Goal: Transaction & Acquisition: Purchase product/service

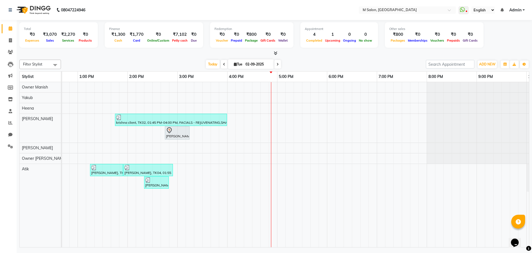
scroll to position [0, 141]
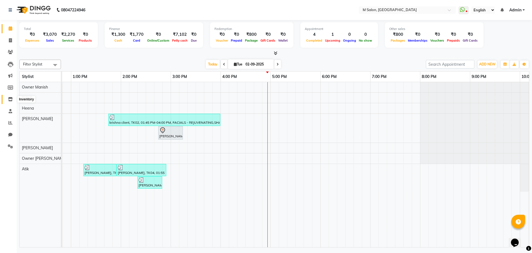
click at [13, 96] on span at bounding box center [11, 99] width 10 height 6
select select
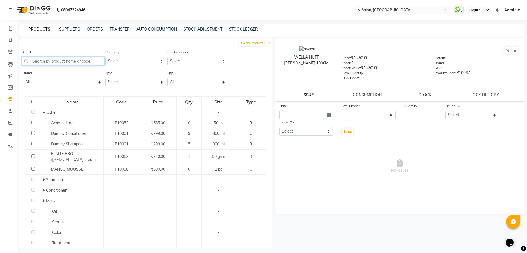
click at [72, 60] on input "text" at bounding box center [63, 61] width 83 height 9
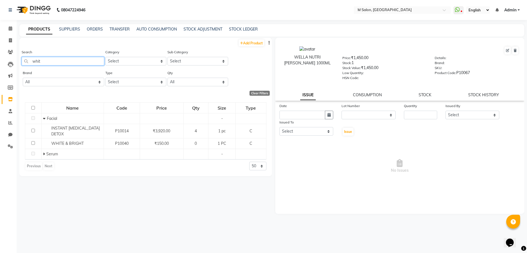
click at [83, 62] on input "whit" at bounding box center [63, 61] width 83 height 9
type input "w"
type input "f"
type input "b"
type input "mang"
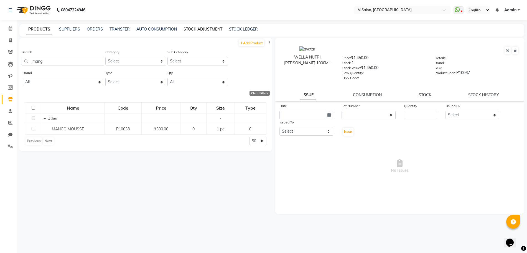
click at [193, 31] on link "STOCK ADJUSTMENT" at bounding box center [202, 29] width 39 height 5
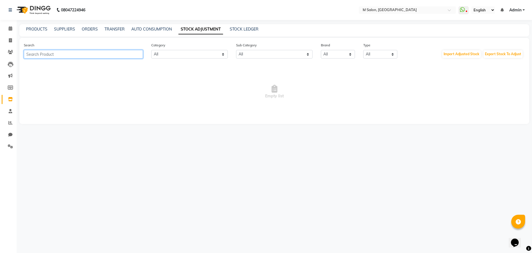
click at [116, 54] on input "text" at bounding box center [83, 54] width 119 height 9
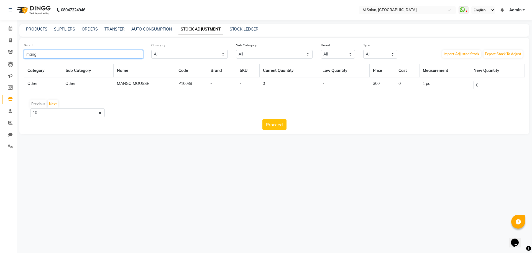
type input "mang"
click at [486, 88] on input "0" at bounding box center [487, 85] width 28 height 9
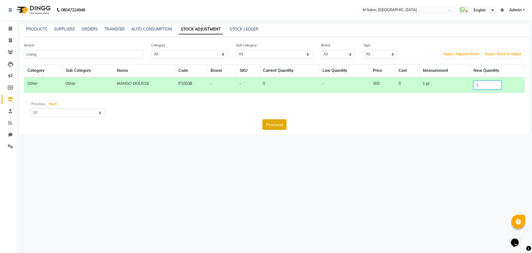
type input "1"
click at [276, 124] on button "Proceed" at bounding box center [274, 124] width 24 height 11
click at [285, 127] on button "Submit" at bounding box center [286, 124] width 22 height 11
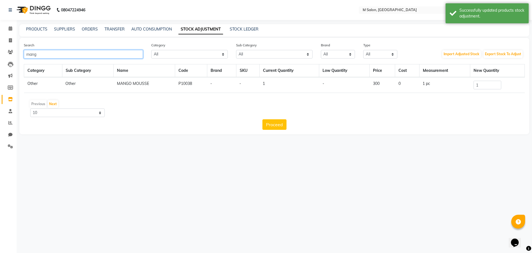
click at [93, 52] on input "mang" at bounding box center [83, 54] width 119 height 9
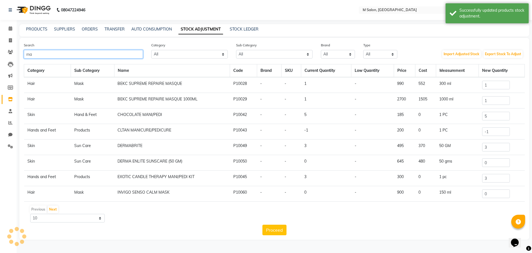
type input "m"
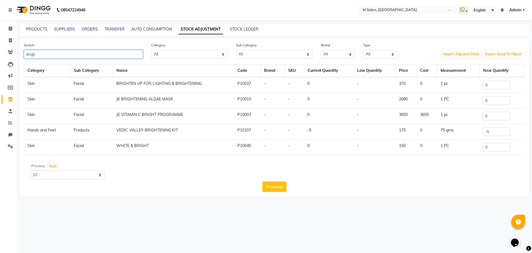
type input "brigh"
click at [494, 78] on td "0" at bounding box center [501, 85] width 45 height 16
click at [493, 85] on input "0" at bounding box center [497, 85] width 28 height 9
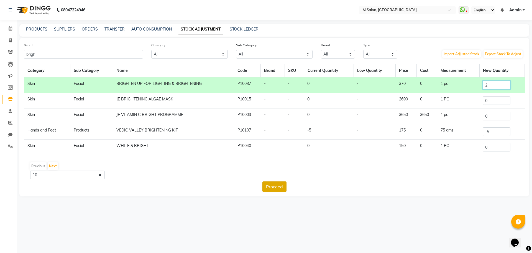
type input "2"
click at [268, 186] on button "Proceed" at bounding box center [274, 186] width 24 height 11
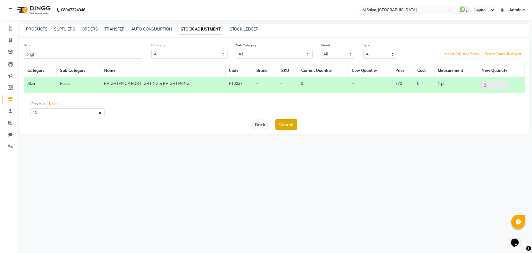
click at [284, 129] on button "Submit" at bounding box center [286, 124] width 22 height 11
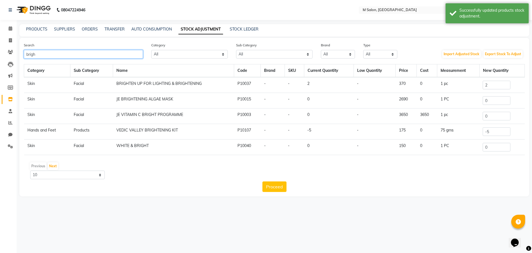
click at [117, 57] on input "brigh" at bounding box center [83, 54] width 119 height 9
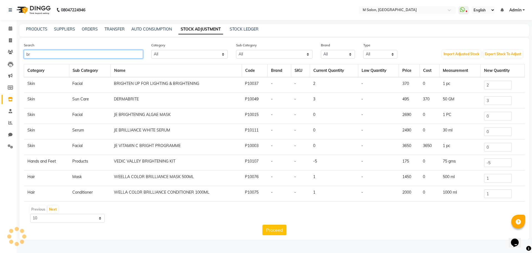
type input "b"
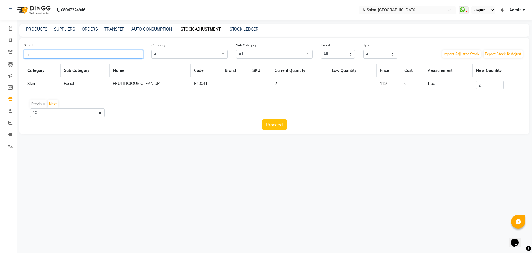
type input "f"
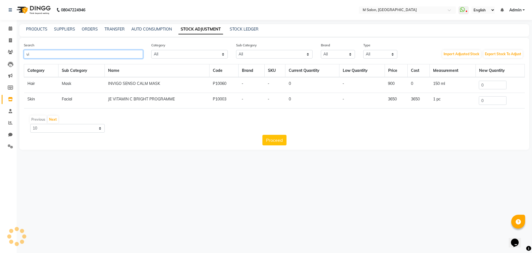
type input "v"
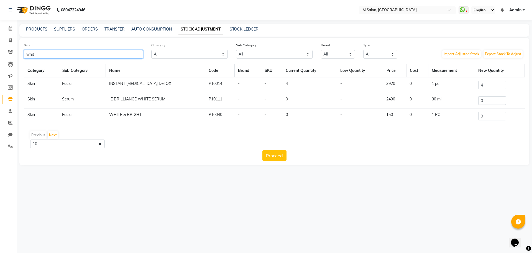
type input "whit"
click at [487, 119] on input "0" at bounding box center [492, 116] width 28 height 9
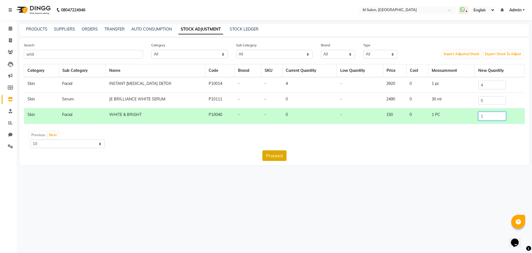
type input "1"
click at [276, 154] on button "Proceed" at bounding box center [274, 155] width 24 height 11
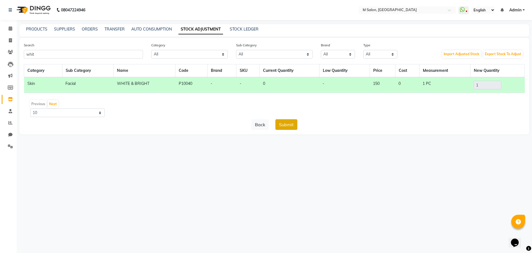
click at [285, 119] on button "Submit" at bounding box center [286, 124] width 22 height 11
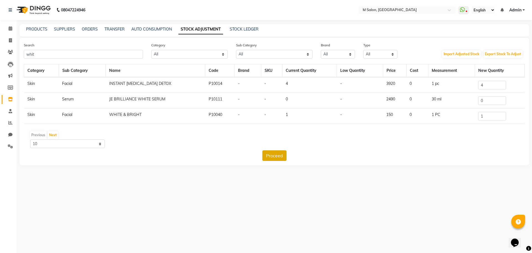
click at [276, 152] on button "Proceed" at bounding box center [274, 155] width 24 height 11
click at [98, 55] on input "whit" at bounding box center [83, 54] width 119 height 9
type input "w"
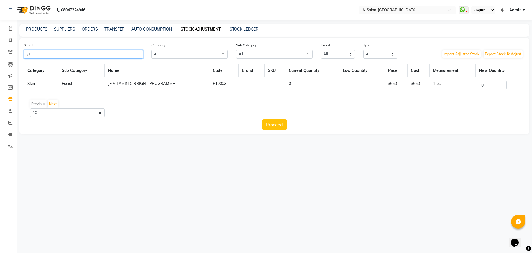
type input "vit"
click at [492, 83] on input "0" at bounding box center [493, 85] width 28 height 9
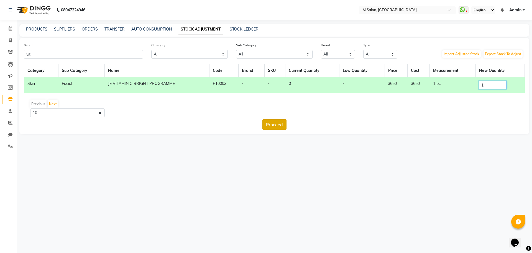
type input "1"
click at [263, 124] on button "Proceed" at bounding box center [274, 124] width 24 height 11
click at [279, 124] on button "Submit" at bounding box center [286, 124] width 22 height 11
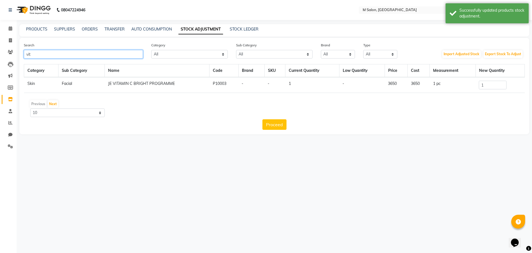
click at [56, 51] on input "vit" at bounding box center [83, 54] width 119 height 9
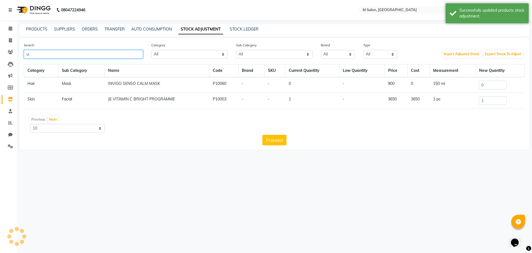
type input "v"
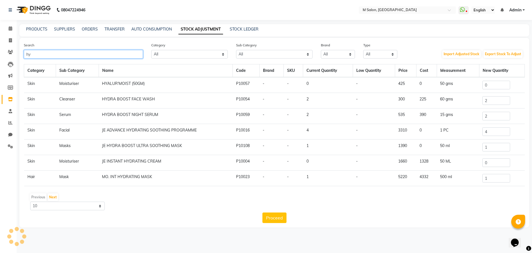
type input "h"
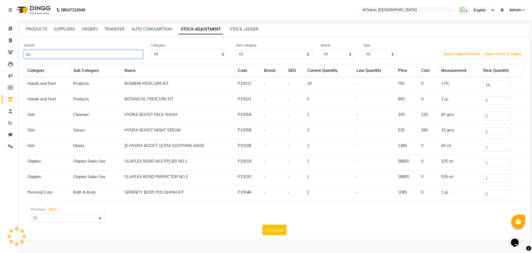
type input "b"
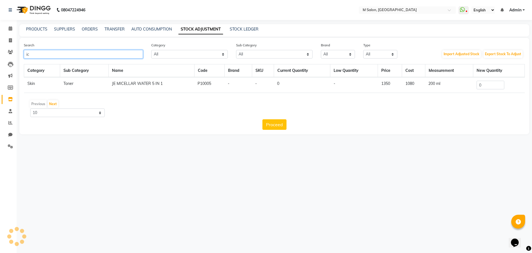
type input "i"
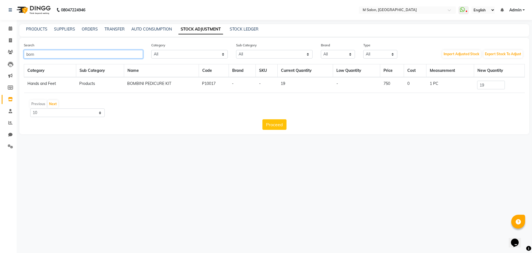
type input "bom"
click at [497, 84] on input "19" at bounding box center [491, 85] width 28 height 9
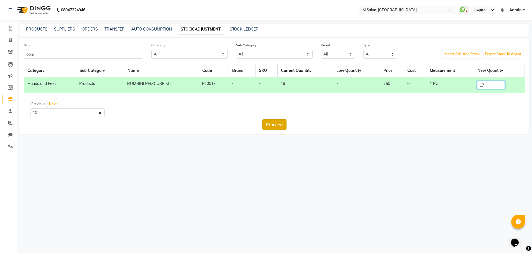
type input "17"
click at [273, 125] on button "Proceed" at bounding box center [274, 124] width 24 height 11
click at [284, 122] on button "Submit" at bounding box center [286, 124] width 22 height 11
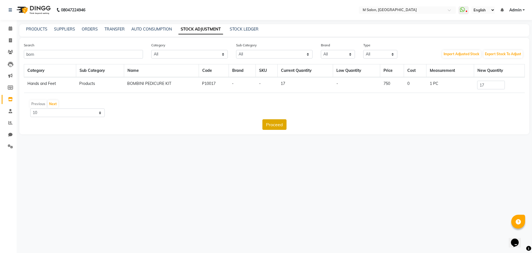
click at [265, 125] on button "Proceed" at bounding box center [274, 124] width 24 height 11
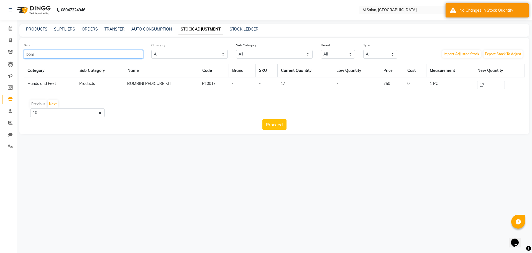
click at [100, 53] on input "bom" at bounding box center [83, 54] width 119 height 9
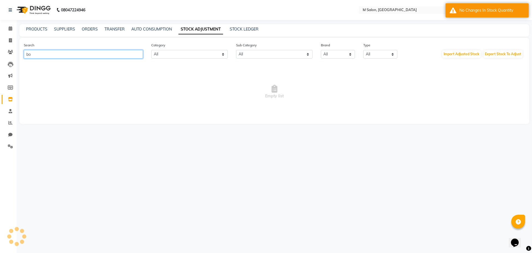
type input "b"
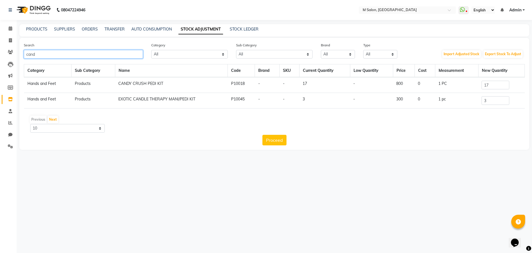
type input "cand"
click at [498, 99] on input "3" at bounding box center [495, 100] width 28 height 9
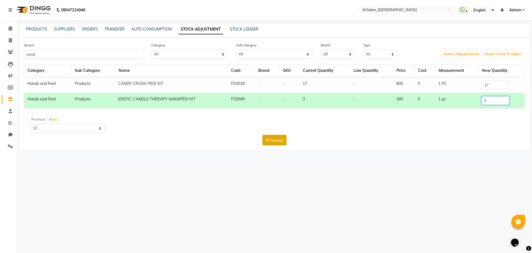
type input "5"
click at [281, 136] on button "Proceed" at bounding box center [274, 140] width 24 height 11
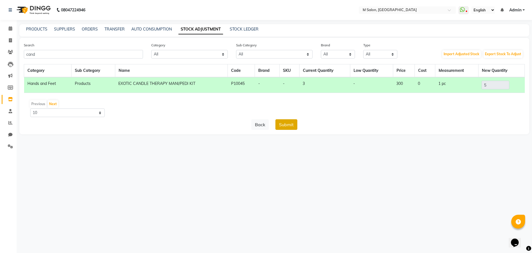
click at [286, 122] on button "Submit" at bounding box center [286, 124] width 22 height 11
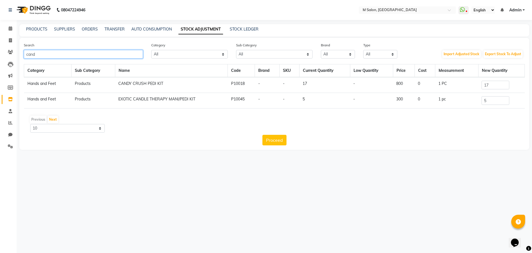
click at [121, 52] on input "cand" at bounding box center [83, 54] width 119 height 9
type input "c"
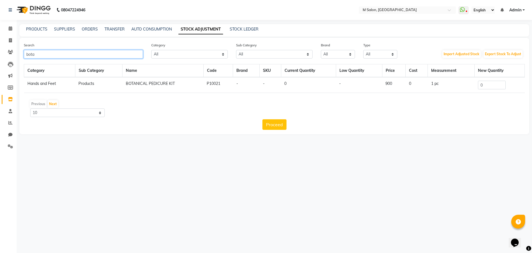
type input "bota"
click at [492, 86] on input "0" at bounding box center [492, 85] width 28 height 9
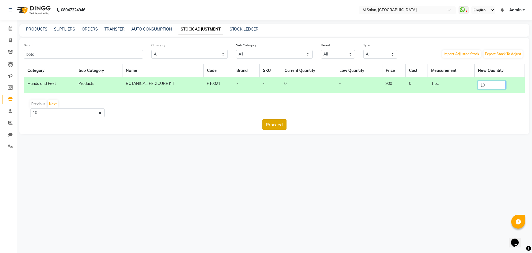
type input "10"
click at [283, 124] on button "Proceed" at bounding box center [274, 124] width 24 height 11
click at [283, 124] on button "Submit" at bounding box center [286, 124] width 22 height 11
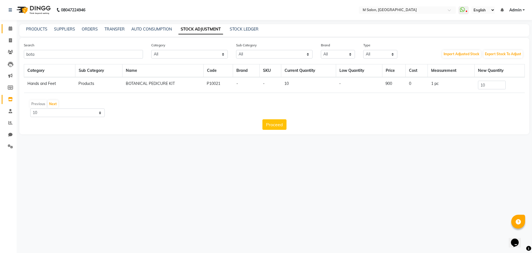
click at [11, 32] on link "Calendar" at bounding box center [8, 28] width 13 height 9
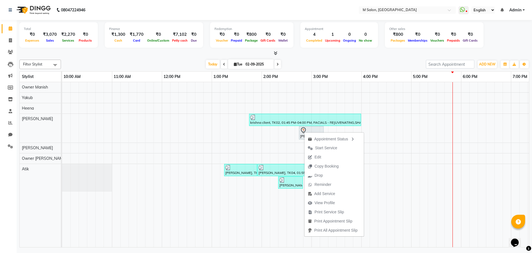
click at [278, 65] on icon at bounding box center [277, 64] width 2 height 3
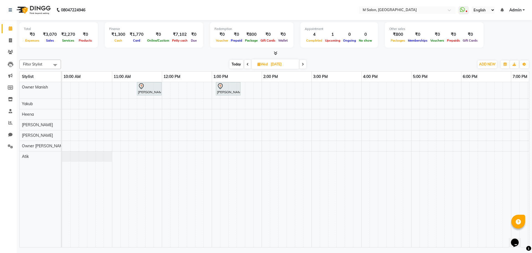
click at [231, 63] on span "Today" at bounding box center [236, 64] width 14 height 9
type input "02-09-2025"
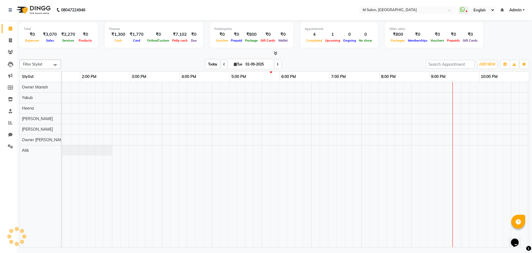
scroll to position [0, 181]
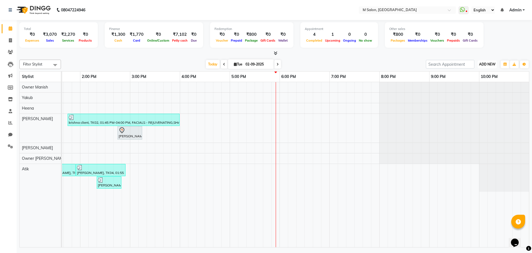
click at [487, 66] on span "ADD NEW" at bounding box center [487, 64] width 16 height 4
click at [466, 93] on link "Add Attendance" at bounding box center [475, 96] width 44 height 7
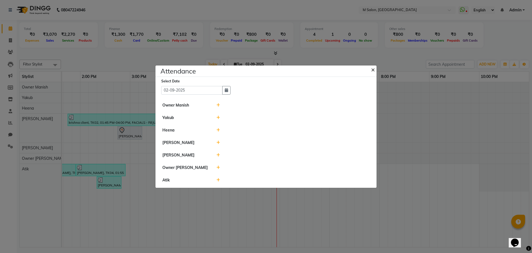
click at [372, 71] on span "×" at bounding box center [373, 69] width 4 height 8
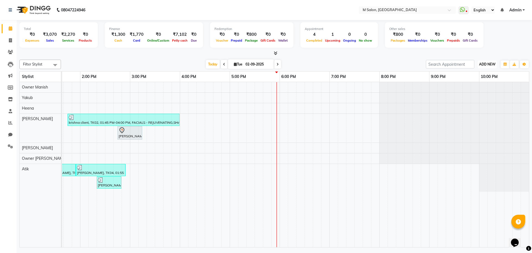
click at [485, 63] on span "ADD NEW" at bounding box center [487, 64] width 16 height 4
click at [469, 89] on link "Add Expense" at bounding box center [475, 89] width 44 height 7
select select "1"
select select "7908"
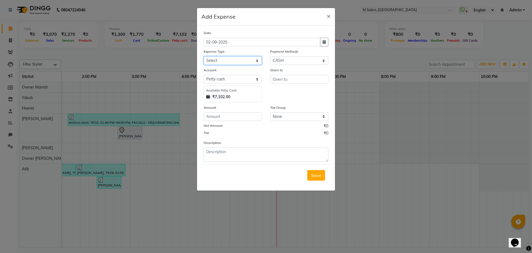
click at [233, 63] on select "Select Advance Salary Bank charges Car maintenance Cash transfer to bank Cash t…" at bounding box center [233, 60] width 58 height 9
select select "10"
click at [204, 56] on select "Select Advance Salary Bank charges Car maintenance Cash transfer to bank Cash t…" at bounding box center [233, 60] width 58 height 9
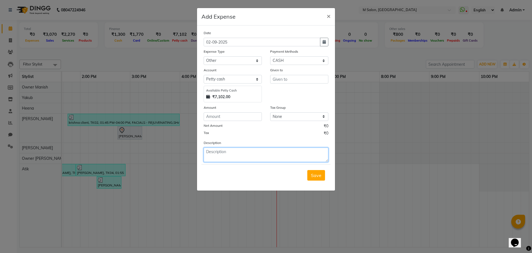
click at [213, 158] on textarea at bounding box center [266, 154] width 125 height 14
type textarea "CASH PAID FOR 5 WATER BOTTLES"
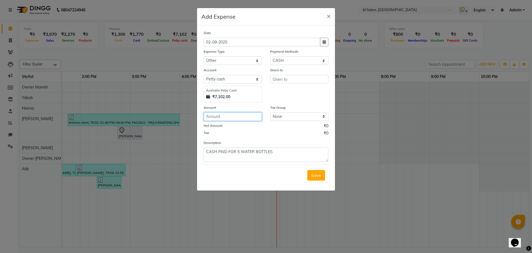
click at [230, 117] on input "number" at bounding box center [233, 116] width 58 height 9
type input "750"
click at [311, 174] on span "Save" at bounding box center [316, 175] width 11 height 6
click at [287, 76] on input "text" at bounding box center [299, 79] width 58 height 9
type input "P"
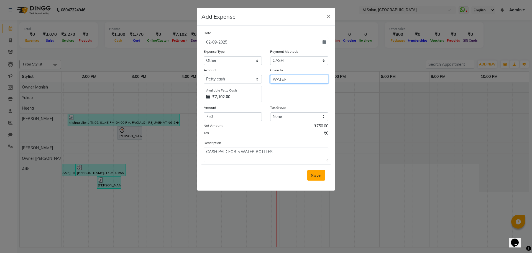
type input "WATER"
click at [319, 173] on span "Save" at bounding box center [316, 175] width 11 height 6
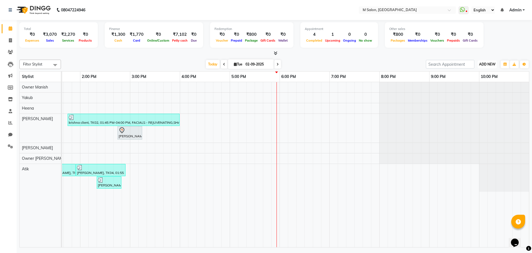
click at [487, 65] on span "ADD NEW" at bounding box center [487, 64] width 16 height 4
click at [464, 89] on link "Add Expense" at bounding box center [475, 89] width 44 height 7
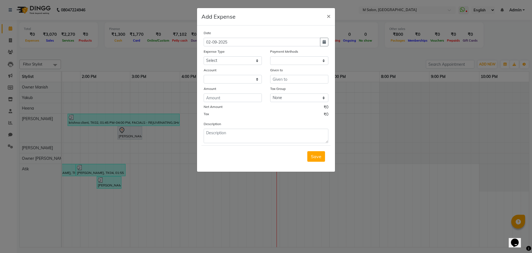
select select "1"
select select "7908"
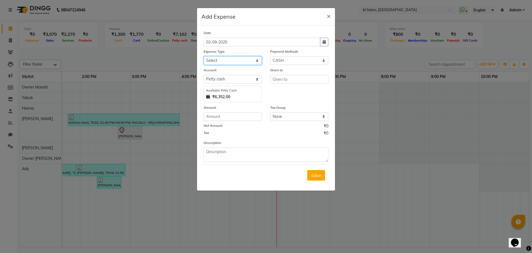
click at [251, 59] on select "Select Advance Salary Bank charges Car maintenance Cash transfer to bank Cash t…" at bounding box center [233, 60] width 58 height 9
select select "17"
click at [204, 56] on select "Select Advance Salary Bank charges Car maintenance Cash transfer to bank Cash t…" at bounding box center [233, 60] width 58 height 9
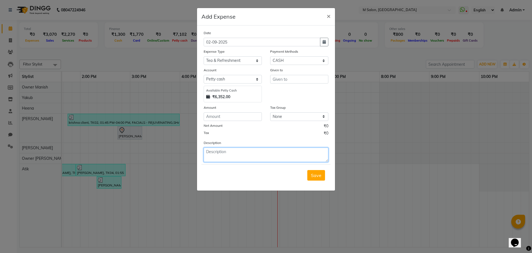
click at [217, 154] on textarea at bounding box center [266, 154] width 125 height 14
type textarea "MILK AND FLOWERS"
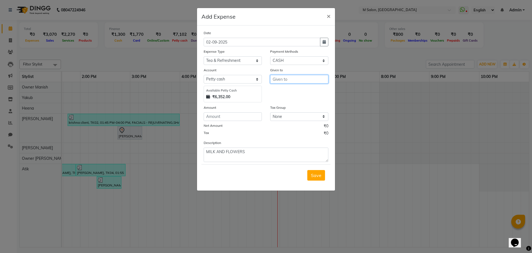
click at [279, 81] on input "text" at bounding box center [299, 79] width 58 height 9
type input "POONAM"
click at [222, 115] on input "number" at bounding box center [233, 116] width 58 height 9
type input "40"
click at [321, 173] on span "Save" at bounding box center [316, 175] width 11 height 6
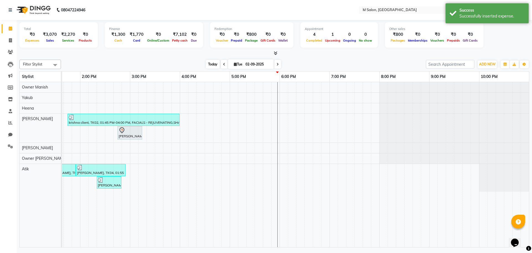
click at [210, 63] on span "Today" at bounding box center [213, 64] width 14 height 9
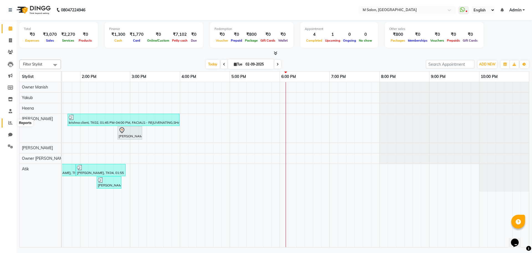
click at [7, 121] on span at bounding box center [11, 123] width 10 height 6
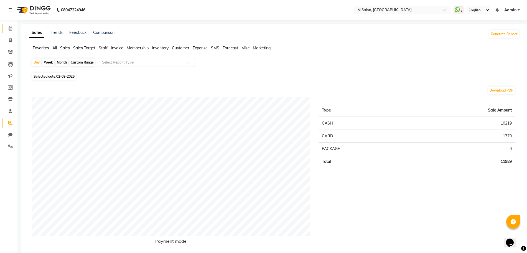
click at [5, 25] on link "Calendar" at bounding box center [8, 28] width 13 height 9
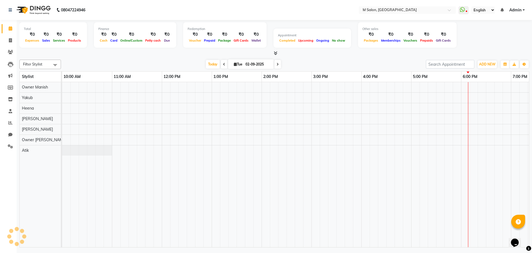
scroll to position [0, 181]
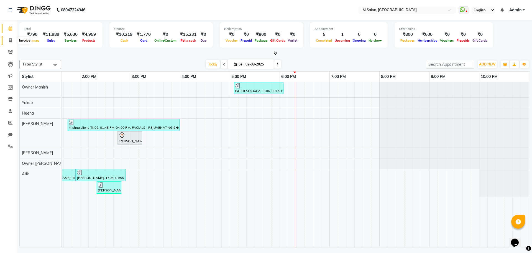
click at [9, 42] on icon at bounding box center [10, 40] width 3 height 4
select select "8655"
select select "service"
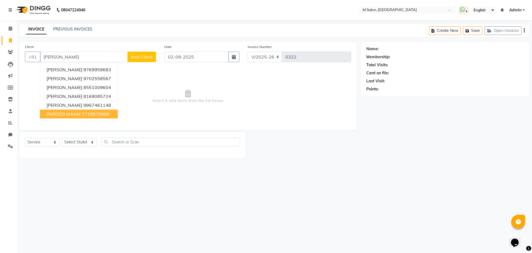
click at [74, 112] on span "PARDESI MAAM" at bounding box center [64, 114] width 34 height 6
type input "7718876989"
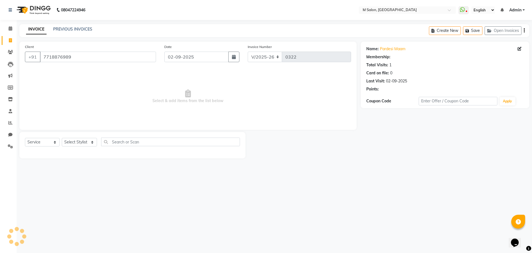
select select "1: Object"
click at [520, 50] on icon at bounding box center [519, 49] width 4 height 4
select select "[DEMOGRAPHIC_DATA]"
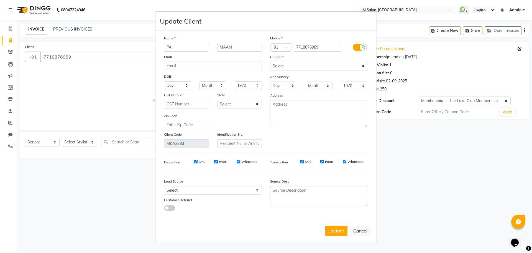
type input "P"
type input "ANITA"
click at [247, 48] on input "MAAM" at bounding box center [239, 47] width 45 height 9
type input "M"
type input "PARDESI"
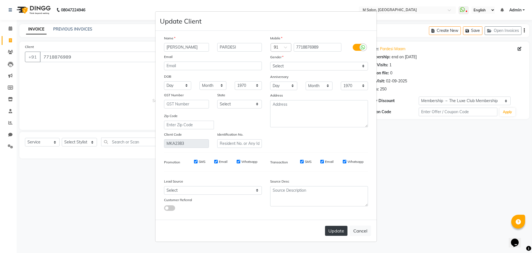
click at [334, 228] on button "Update" at bounding box center [336, 231] width 22 height 10
select select
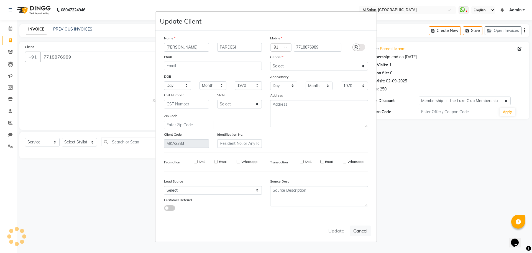
select select
checkbox input "false"
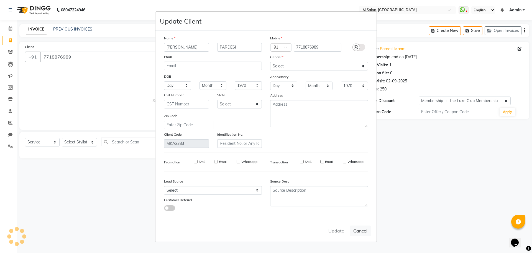
checkbox input "false"
select select "2: Object"
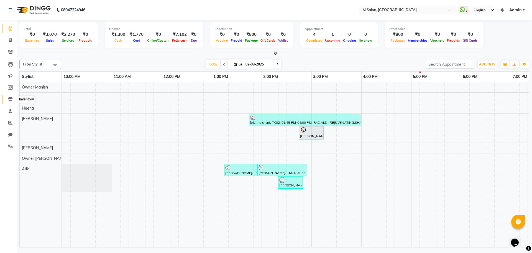
click at [11, 101] on icon at bounding box center [10, 99] width 5 height 4
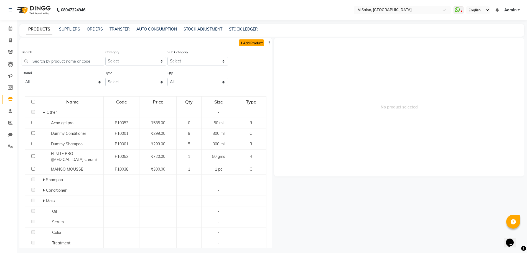
click at [239, 45] on link "Add Product" at bounding box center [251, 42] width 25 height 7
select select "true"
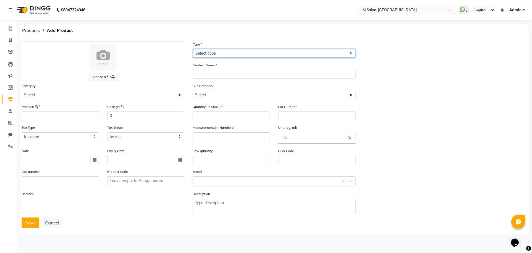
click at [225, 53] on select "Select Type Both Retail Consumable" at bounding box center [274, 53] width 163 height 9
select select "R"
click at [193, 49] on select "Select Type Both Retail Consumable" at bounding box center [274, 53] width 163 height 9
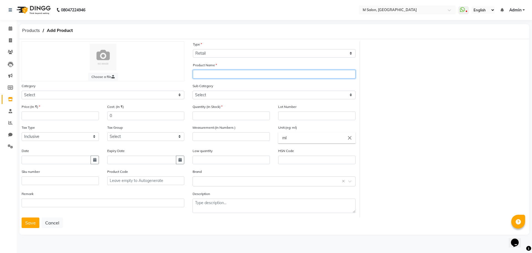
click at [206, 74] on input "text" at bounding box center [274, 74] width 163 height 9
type input "SERENITE MATT IT FACE WASH"
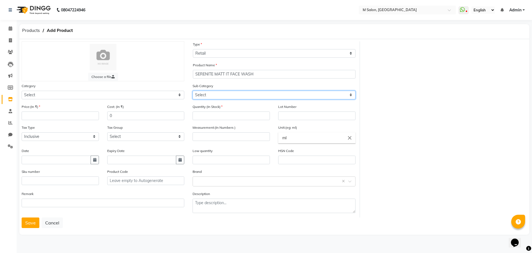
click at [208, 95] on select "Select" at bounding box center [274, 95] width 163 height 9
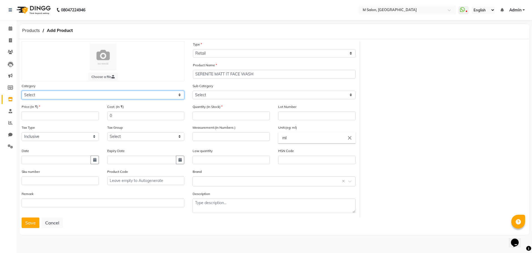
click at [140, 92] on select "Select Hair Skin Makeup Personal Care Appliances [PERSON_NAME] Waxing Disposabl…" at bounding box center [103, 95] width 163 height 9
select select "1150"
click at [22, 91] on select "Select Hair Skin Makeup Personal Care Appliances [PERSON_NAME] Waxing Disposabl…" at bounding box center [103, 95] width 163 height 9
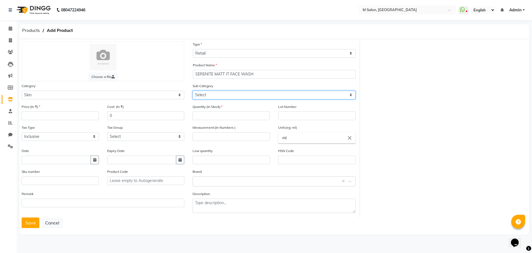
click at [203, 95] on select "Select Cleanser Facial Moisturiser Serum Toner Sun Care Masks Lip Care Eye Care…" at bounding box center [274, 95] width 163 height 9
select select "1151"
click at [193, 91] on select "Select Cleanser Facial Moisturiser Serum Toner Sun Care Masks Lip Care Eye Care…" at bounding box center [274, 95] width 163 height 9
drag, startPoint x: 46, startPoint y: 111, endPoint x: 34, endPoint y: 119, distance: 14.6
click at [34, 119] on div "Price:(In ₹)" at bounding box center [60, 112] width 77 height 16
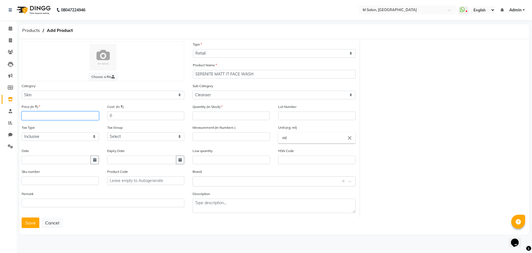
click at [34, 119] on input "number" at bounding box center [60, 115] width 77 height 9
type input "300"
click at [227, 118] on input "number" at bounding box center [231, 115] width 77 height 9
type input "2"
drag, startPoint x: 212, startPoint y: 142, endPoint x: 210, endPoint y: 139, distance: 3.1
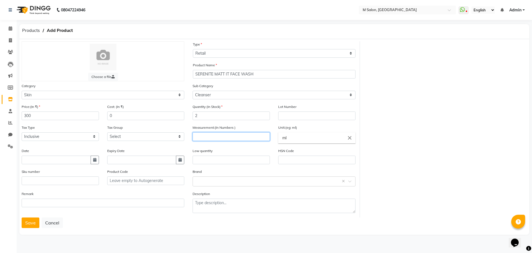
click at [210, 139] on div "Measurement:(In Numbers )" at bounding box center [231, 135] width 86 height 23
click at [210, 139] on input "number" at bounding box center [231, 136] width 77 height 9
type input "60"
click at [302, 137] on input "ml" at bounding box center [316, 137] width 77 height 11
type input "m"
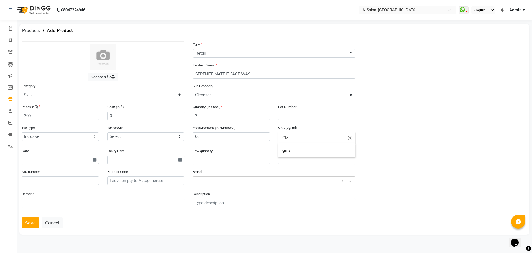
type input "GM"
click at [470, 150] on div at bounding box center [266, 126] width 532 height 253
click at [27, 223] on button "Save" at bounding box center [31, 222] width 18 height 11
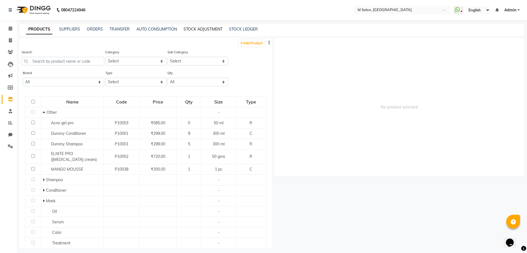
click at [196, 30] on link "STOCK ADJUSTMENT" at bounding box center [202, 29] width 39 height 5
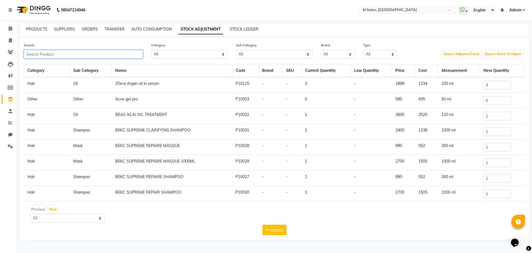
click at [96, 55] on input "text" at bounding box center [83, 54] width 119 height 9
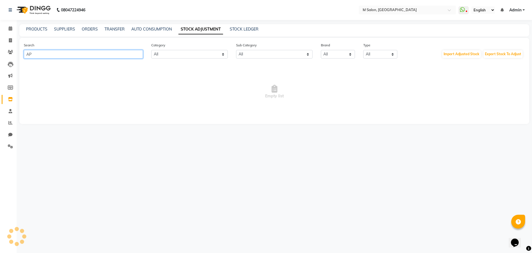
type input "A"
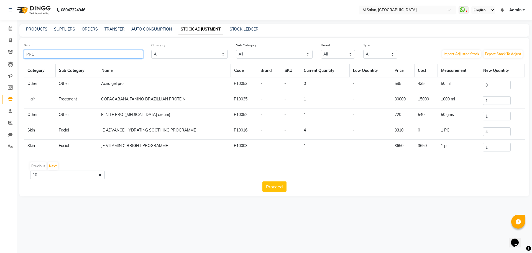
type input "PRO"
click at [511, 81] on input "0" at bounding box center [497, 85] width 28 height 9
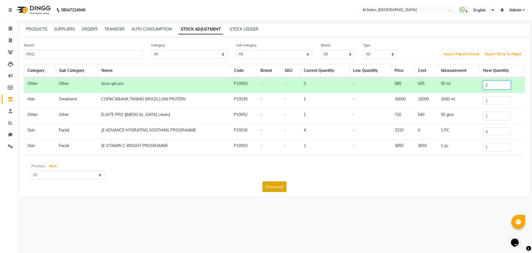
type input "2"
click at [266, 187] on button "Proceed" at bounding box center [274, 186] width 24 height 11
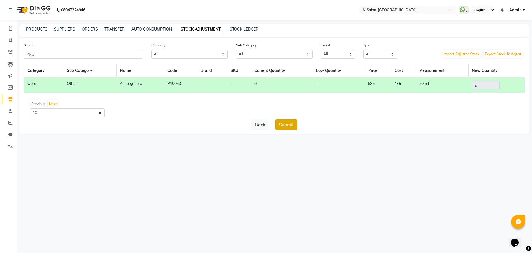
click at [295, 128] on button "Submit" at bounding box center [286, 124] width 22 height 11
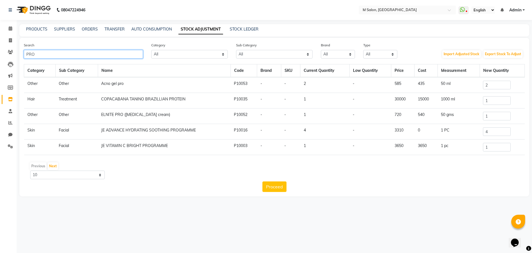
click at [131, 55] on input "PRO" at bounding box center [83, 54] width 119 height 9
type input "P"
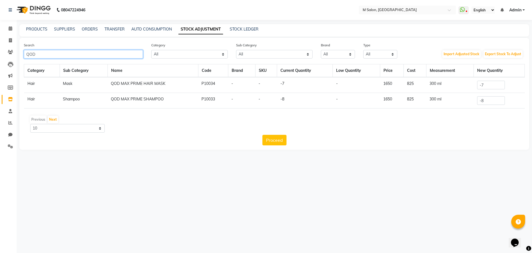
type input "QOD"
click at [497, 86] on input "-7" at bounding box center [491, 85] width 28 height 9
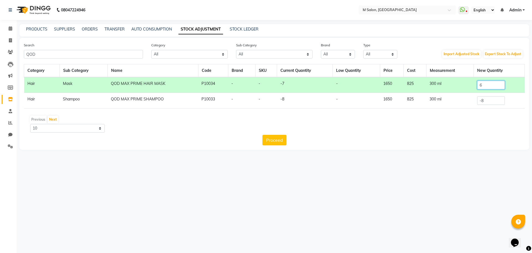
type input "6"
click at [484, 106] on td "-8" at bounding box center [499, 101] width 51 height 16
click at [484, 101] on input "-8" at bounding box center [491, 100] width 28 height 9
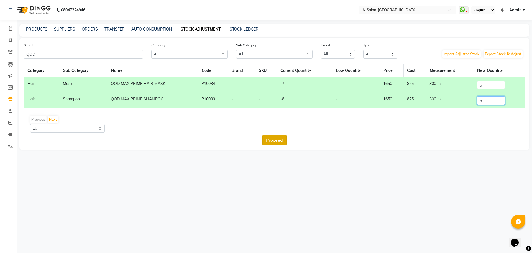
type input "5"
click at [278, 137] on button "Proceed" at bounding box center [274, 140] width 24 height 11
click at [296, 137] on button "Submit" at bounding box center [286, 140] width 22 height 11
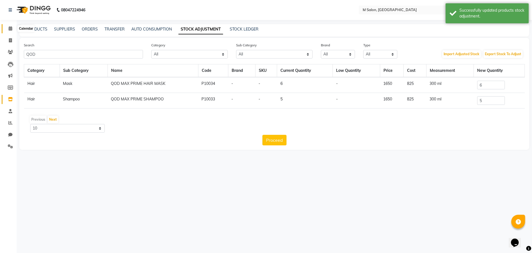
click at [9, 29] on icon at bounding box center [11, 28] width 4 height 4
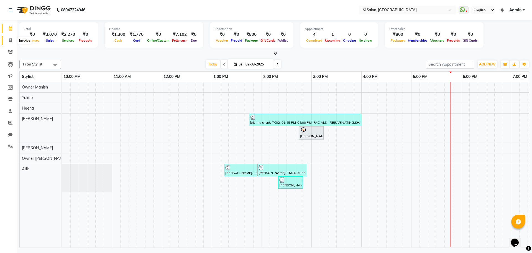
click at [6, 38] on span at bounding box center [11, 40] width 10 height 6
select select "8655"
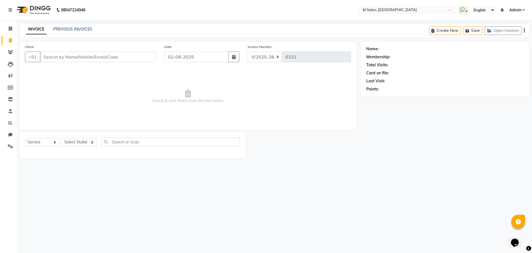
click at [88, 58] on input "Client" at bounding box center [98, 57] width 116 height 11
click at [37, 142] on select "Select Service Product Membership Package Voucher Prepaid Gift Card" at bounding box center [42, 142] width 35 height 9
select select "product"
click at [25, 138] on select "Select Service Product Membership Package Voucher Prepaid Gift Card" at bounding box center [42, 142] width 35 height 9
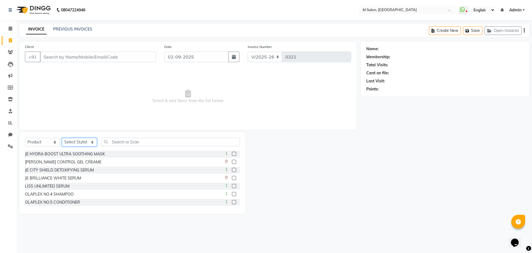
click at [73, 141] on select "Select Stylist [PERSON_NAME] Owner [PERSON_NAME] Owner [PERSON_NAME] [PERSON_NA…" at bounding box center [79, 142] width 35 height 9
select select "87586"
click at [62, 138] on select "Select Stylist [PERSON_NAME] Owner [PERSON_NAME] Owner [PERSON_NAME] [PERSON_NA…" at bounding box center [79, 142] width 35 height 9
click at [111, 141] on input "text" at bounding box center [170, 141] width 139 height 9
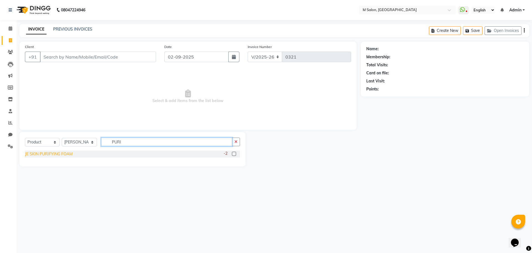
type input "PURI"
click at [41, 155] on div "JE SKIN PURIFYING FOAM" at bounding box center [49, 154] width 48 height 6
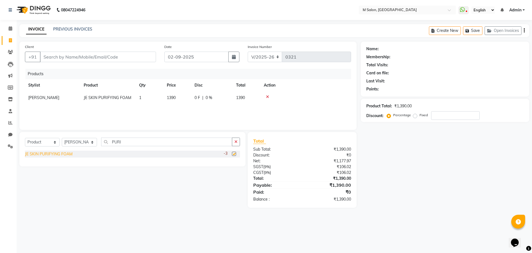
checkbox input "false"
click at [126, 143] on input "PURI" at bounding box center [166, 141] width 131 height 9
type input "P"
type input "[PERSON_NAME]"
click at [61, 156] on div "JE RADIANCE GLOW TONIC" at bounding box center [50, 154] width 51 height 6
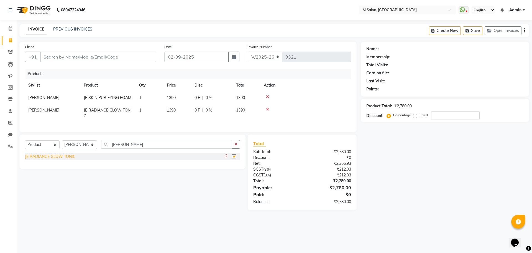
checkbox input "false"
click at [125, 148] on input "[PERSON_NAME]" at bounding box center [166, 144] width 131 height 9
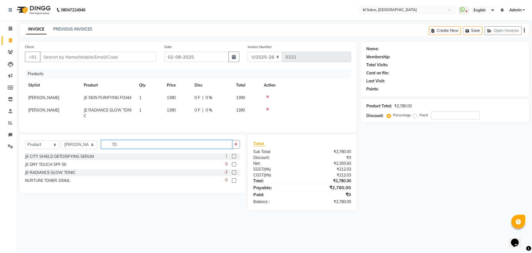
type input "T"
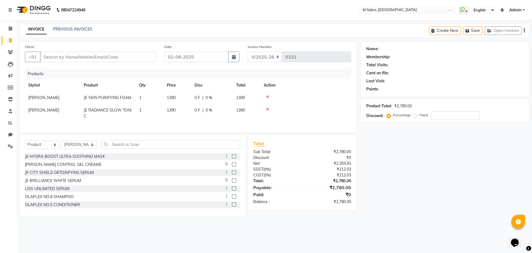
click at [173, 111] on span "1390" at bounding box center [171, 109] width 9 height 5
select select "87586"
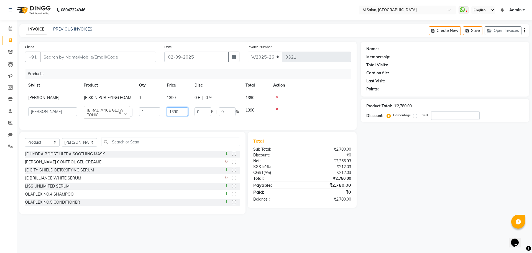
click at [181, 107] on input "1390" at bounding box center [177, 111] width 21 height 9
type input "1530"
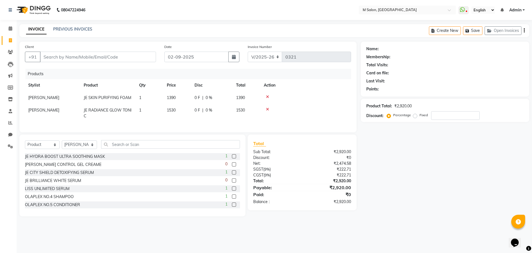
click at [175, 98] on span "1390" at bounding box center [171, 97] width 9 height 5
select select "87586"
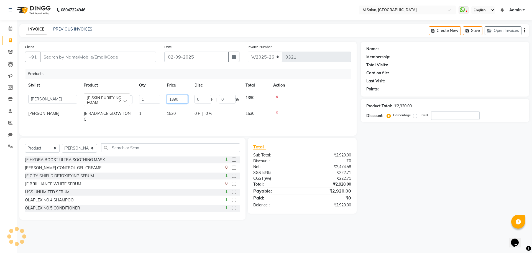
click at [180, 99] on input "1390" at bounding box center [177, 99] width 21 height 9
type input "1530"
click at [184, 121] on td "1530" at bounding box center [177, 116] width 28 height 18
select select "87586"
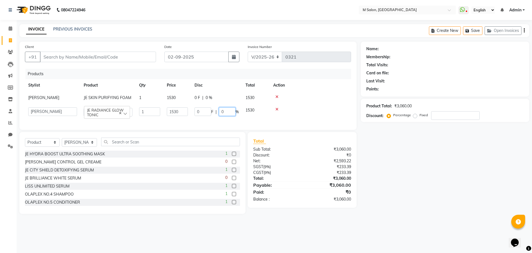
click at [231, 114] on input "0" at bounding box center [227, 111] width 17 height 9
type input "5"
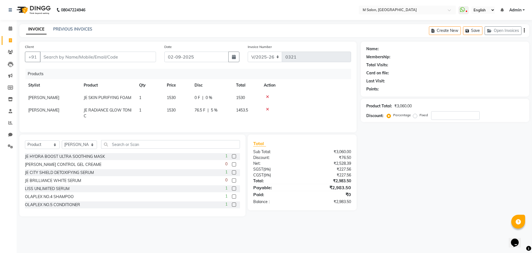
click at [207, 98] on span "0 %" at bounding box center [209, 98] width 7 height 6
select select "87586"
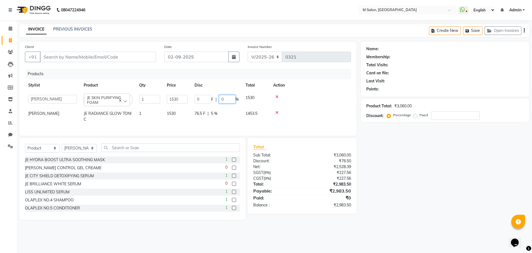
click at [227, 100] on input "0" at bounding box center [227, 99] width 17 height 9
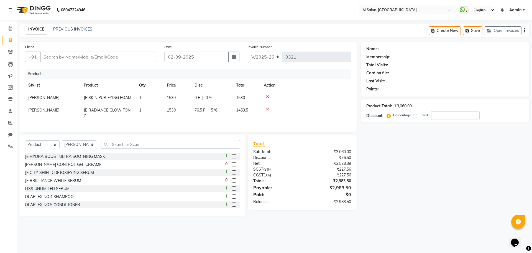
click at [211, 113] on td "76.5 F | 5 %" at bounding box center [212, 113] width 42 height 18
select select "87586"
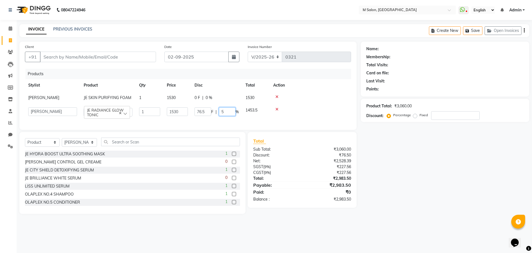
click at [224, 110] on input "5" at bounding box center [227, 111] width 17 height 9
type input "0"
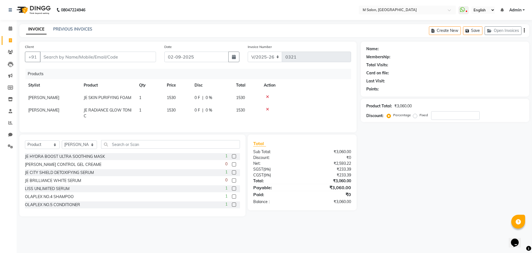
click at [227, 122] on div "Products Stylist Product Qty Price Disc Total Action [PERSON_NAME] JE SKIN PURI…" at bounding box center [188, 98] width 326 height 58
click at [37, 149] on select "Select Service Product Membership Package Voucher Prepaid Gift Card" at bounding box center [42, 144] width 35 height 9
select select "service"
click at [25, 145] on select "Select Service Product Membership Package Voucher Prepaid Gift Card" at bounding box center [42, 144] width 35 height 9
click at [78, 149] on select "Select Stylist [PERSON_NAME] Owner [PERSON_NAME] Owner [PERSON_NAME] [PERSON_NA…" at bounding box center [79, 144] width 35 height 9
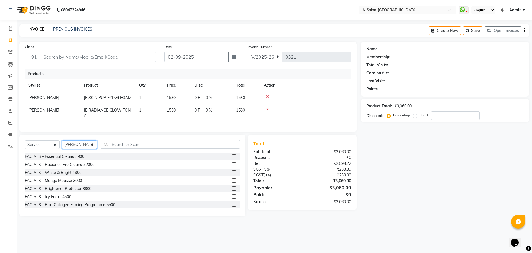
select select "86896"
click at [62, 145] on select "Select Stylist [PERSON_NAME] Owner [PERSON_NAME] Owner [PERSON_NAME] [PERSON_NA…" at bounding box center [79, 144] width 35 height 9
click at [133, 148] on input "text" at bounding box center [170, 144] width 139 height 9
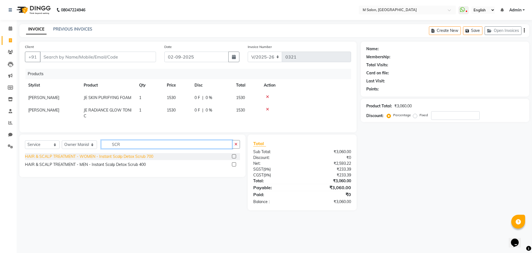
type input "SCR"
click at [122, 159] on div "HAIR & SCALP TREATMENT - WOMEN - Instant Scalp Detox Scrub 700" at bounding box center [89, 156] width 128 height 6
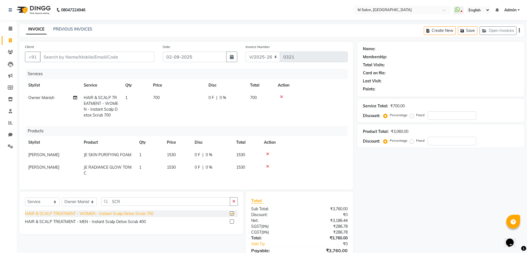
checkbox input "false"
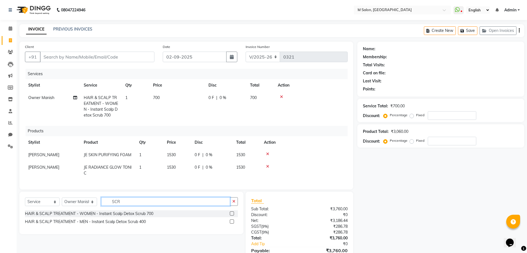
click at [122, 206] on input "SCR" at bounding box center [165, 201] width 129 height 9
type input "S"
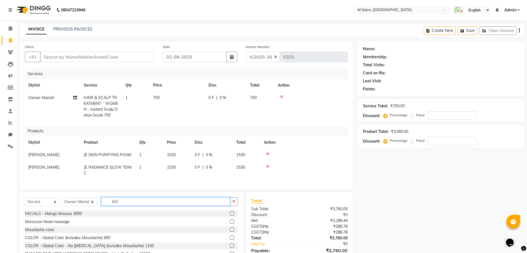
type input "M"
type input "L"
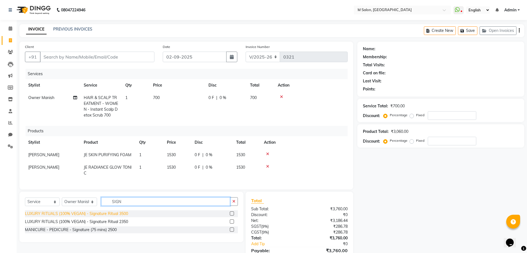
type input "SIGN"
click at [108, 216] on div "LUXURY RITUALS (100% VEGAN) - Signature Ritual 3500" at bounding box center [76, 214] width 103 height 6
checkbox input "false"
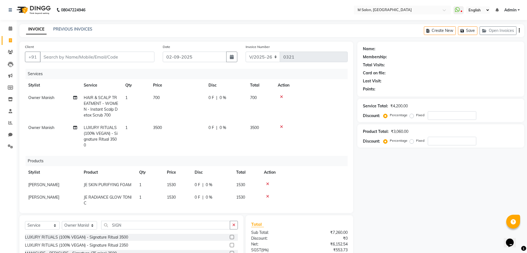
scroll to position [12, 0]
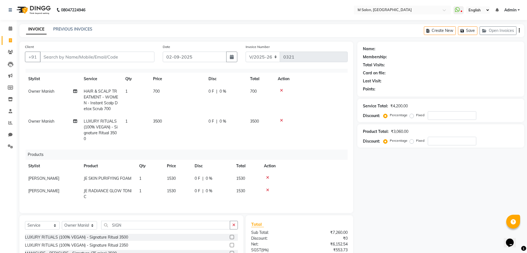
click at [221, 90] on td "0 F | 0 %" at bounding box center [226, 100] width 42 height 30
select select "86896"
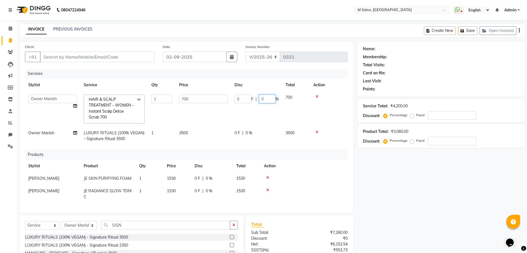
click at [265, 94] on input "0" at bounding box center [267, 98] width 17 height 9
type input "20"
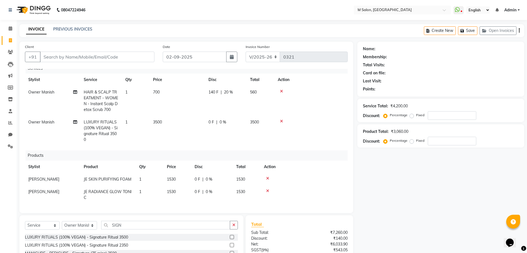
click at [249, 127] on tr "Owner Manish LUXURY RITUALS (100% VEGAN) - Signature Ritual 3500 1 3500 0 F | 0…" at bounding box center [186, 131] width 322 height 30
click at [221, 126] on td "0 F | 0 %" at bounding box center [226, 131] width 42 height 30
select select "86896"
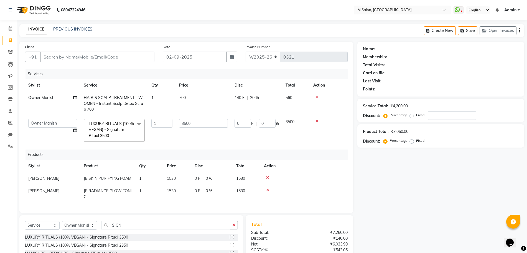
scroll to position [5, 0]
click at [264, 119] on input "0" at bounding box center [267, 123] width 17 height 9
type input "20"
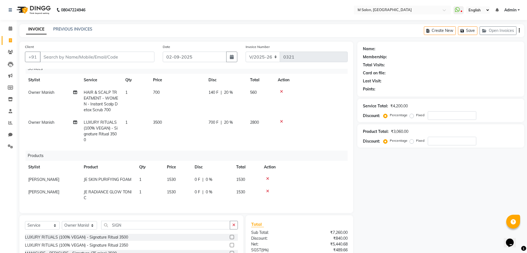
click at [291, 133] on tr "Owner Manish LUXURY RITUALS (100% VEGAN) - Signature Ritual 3500 1 3500 700 F |…" at bounding box center [186, 131] width 322 height 30
click at [139, 222] on input "SIGN" at bounding box center [165, 225] width 129 height 9
type input "S"
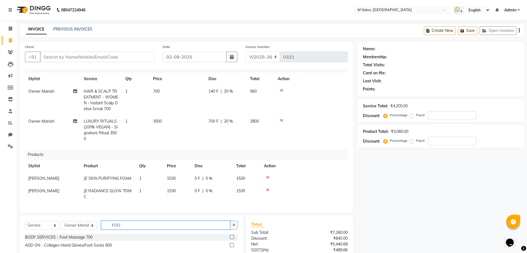
type input "FOO"
click at [403, 208] on div "Name: Membership: Total Visits: Card on file: Last Visit: Points: Service Total…" at bounding box center [442, 169] width 171 height 255
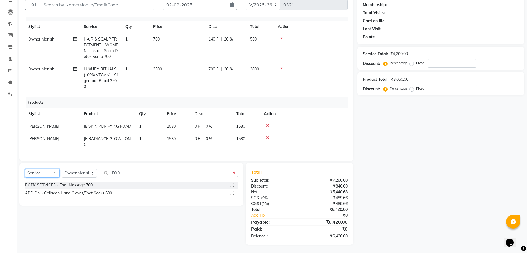
click at [49, 173] on select "Select Service Product Membership Package Voucher Prepaid Gift Card" at bounding box center [42, 173] width 35 height 9
select select "product"
click at [25, 169] on select "Select Service Product Membership Package Voucher Prepaid Gift Card" at bounding box center [42, 173] width 35 height 9
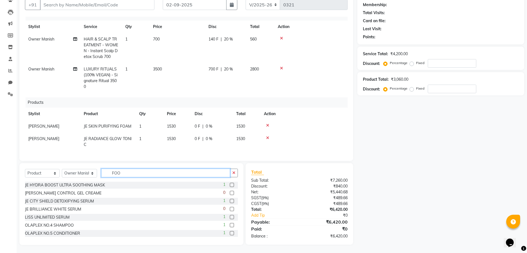
click at [123, 174] on input "FOO" at bounding box center [165, 172] width 129 height 9
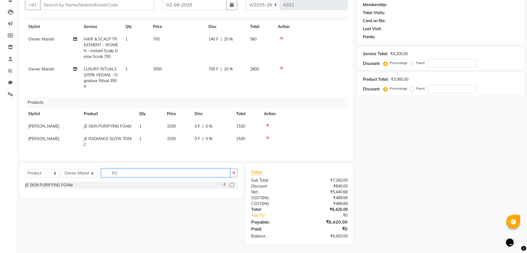
type input "F"
type input "OLA"
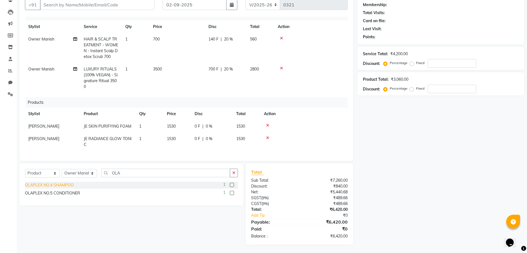
click at [62, 185] on div "OLAPLEX NO.4 SHAMPOO" at bounding box center [49, 185] width 49 height 6
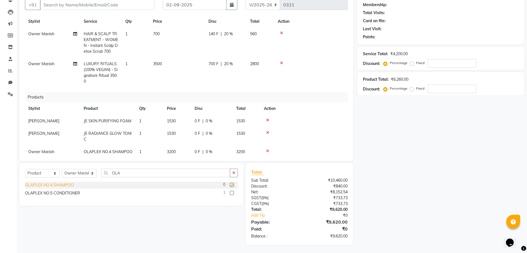
checkbox input "false"
click at [60, 193] on div "OLAPLEX NO.5 CONDITIONER" at bounding box center [52, 193] width 55 height 6
checkbox input "false"
click at [126, 174] on input "OLA" at bounding box center [165, 172] width 129 height 9
type input "O"
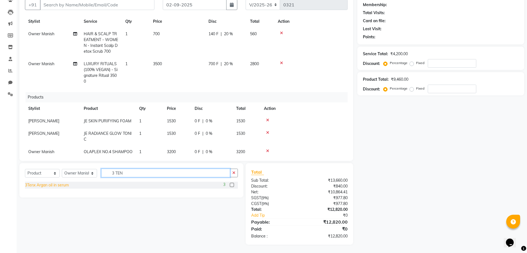
type input "3 TEN"
click at [59, 185] on div "3Tenx Argan oil in serum" at bounding box center [47, 185] width 44 height 6
checkbox input "false"
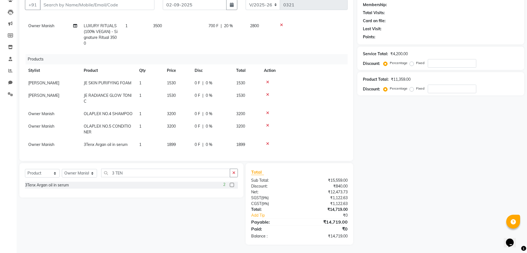
click at [207, 80] on span "0 %" at bounding box center [209, 83] width 7 height 6
select select "87586"
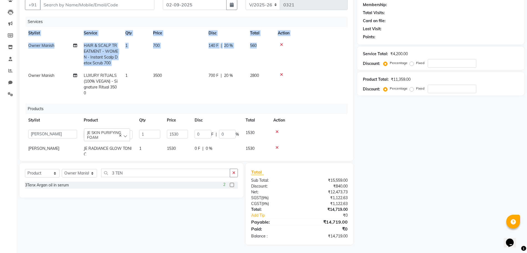
scroll to position [0, 4]
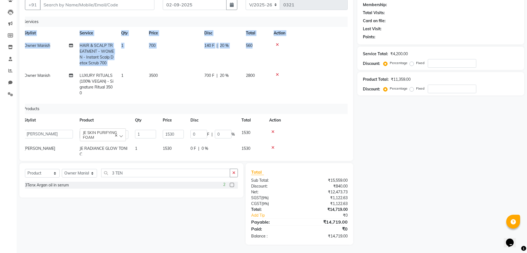
drag, startPoint x: 342, startPoint y: 40, endPoint x: 345, endPoint y: 70, distance: 30.3
click at [345, 70] on div "Services Stylist Service Qty Price Disc Total Action Owner Manish HAIR & SCALP …" at bounding box center [186, 86] width 322 height 139
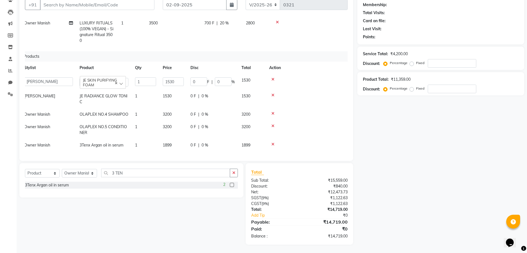
scroll to position [58, 4]
click at [45, 173] on select "Select Service Product Membership Package Voucher Prepaid Gift Card" at bounding box center [42, 173] width 35 height 9
click at [25, 169] on select "Select Service Product Membership Package Voucher Prepaid Gift Card" at bounding box center [42, 173] width 35 height 9
click at [49, 193] on div "The Luxe Club Membership" at bounding box center [49, 193] width 48 height 6
select select "select"
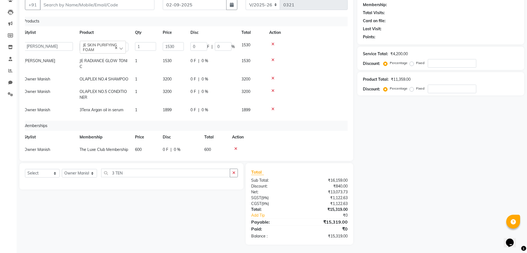
scroll to position [88, 0]
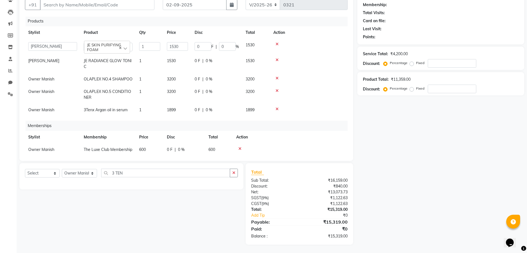
click at [277, 79] on icon at bounding box center [276, 78] width 3 height 4
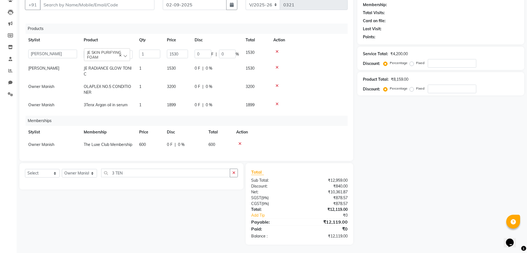
click at [277, 84] on icon at bounding box center [276, 86] width 3 height 4
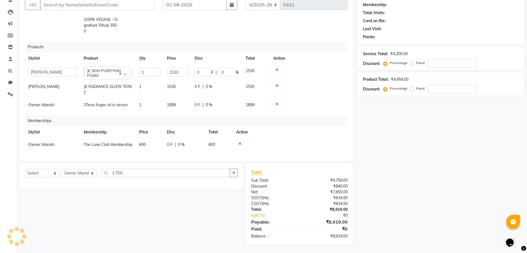
scroll to position [0, 0]
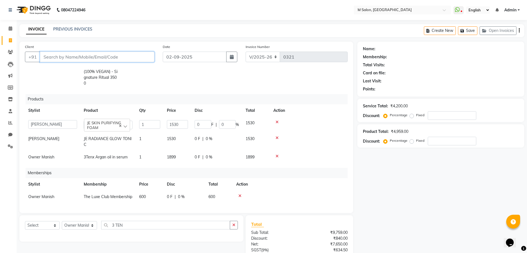
click at [83, 56] on input "Client" at bounding box center [97, 57] width 114 height 11
type input "7"
type input "0"
type input "7718876989"
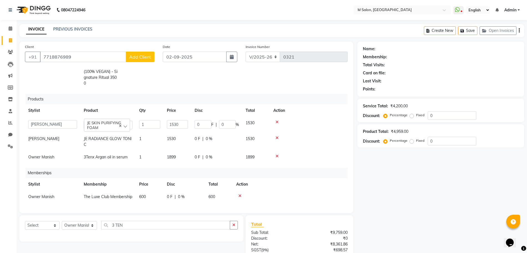
click at [137, 57] on span "Add Client" at bounding box center [140, 57] width 22 height 6
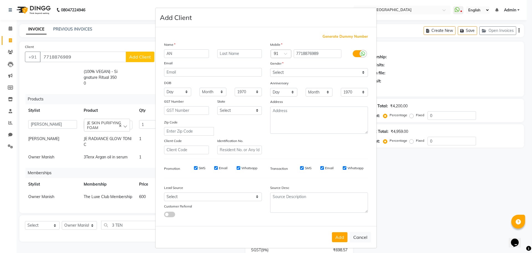
type input "A"
type input "PARDESI"
click at [229, 52] on input "text" at bounding box center [239, 53] width 45 height 9
type input "MAAM"
drag, startPoint x: 288, startPoint y: 71, endPoint x: 279, endPoint y: 97, distance: 27.5
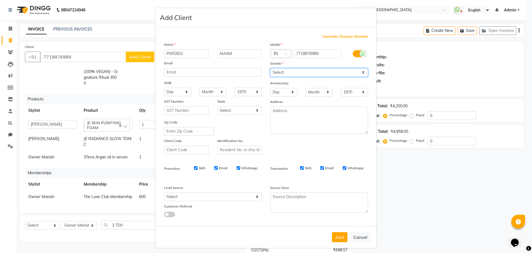
click at [279, 97] on div "Mobile Country Code × 91 7718876989 Gender Select [DEMOGRAPHIC_DATA] [DEMOGRAPH…" at bounding box center [319, 98] width 106 height 112
select select "[DEMOGRAPHIC_DATA]"
click at [270, 68] on select "Select [DEMOGRAPHIC_DATA] [DEMOGRAPHIC_DATA] Other Prefer Not To Say" at bounding box center [319, 72] width 98 height 9
drag, startPoint x: 334, startPoint y: 231, endPoint x: 336, endPoint y: 233, distance: 3.0
click at [336, 233] on div "Add Cancel" at bounding box center [265, 237] width 221 height 22
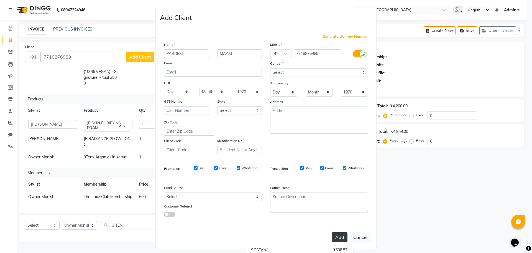
click at [336, 233] on button "Add" at bounding box center [340, 237] width 16 height 10
select select
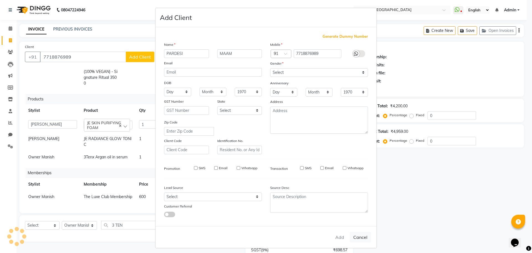
select select
checkbox input "false"
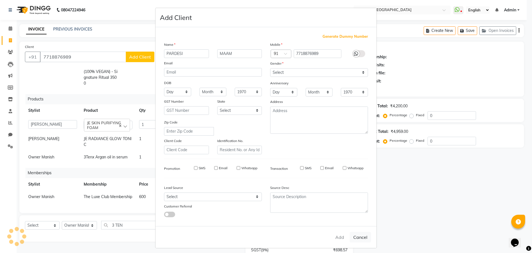
checkbox input "false"
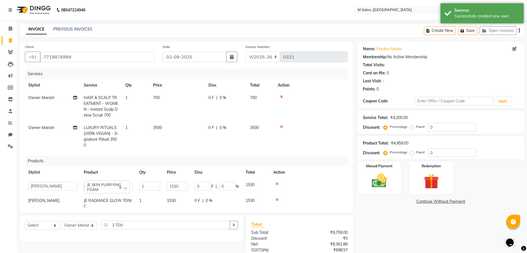
click at [222, 127] on span "0 %" at bounding box center [222, 128] width 7 height 6
select select "86896"
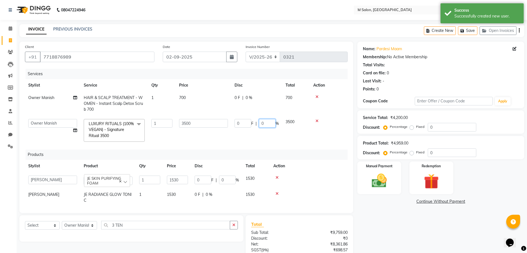
click at [264, 124] on input "0" at bounding box center [267, 123] width 17 height 9
type input "20"
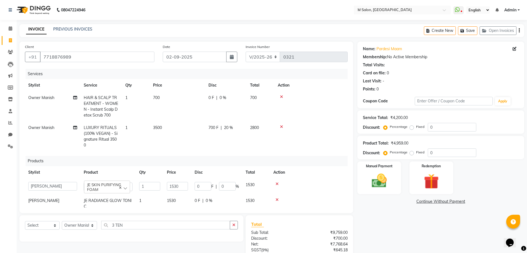
click at [245, 95] on td "0 F | 0 %" at bounding box center [226, 106] width 42 height 30
select select "86896"
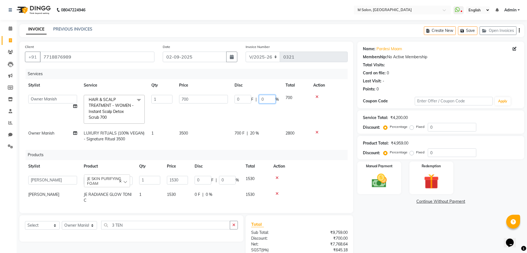
click at [265, 101] on input "0" at bounding box center [267, 99] width 17 height 9
type input "20"
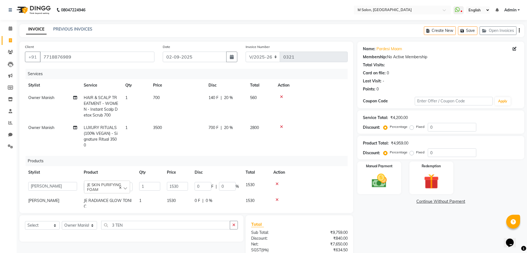
click at [315, 142] on td at bounding box center [310, 136] width 73 height 30
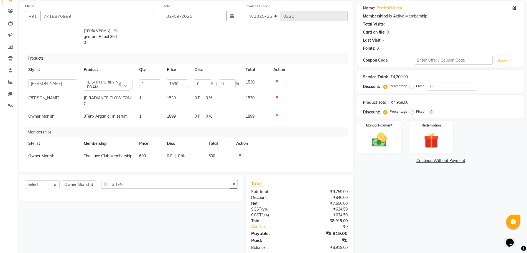
scroll to position [52, 0]
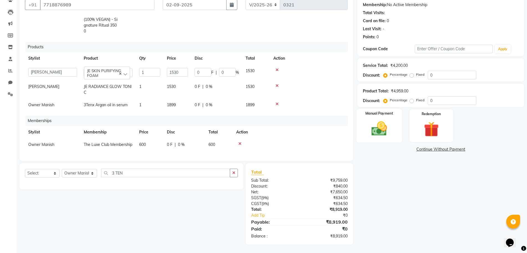
click at [386, 128] on img at bounding box center [378, 128] width 25 height 18
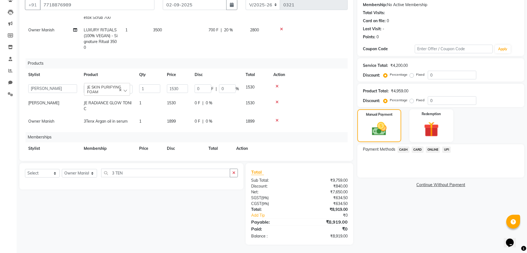
scroll to position [67, 0]
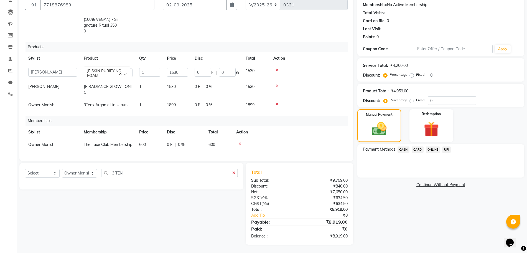
click at [406, 147] on span "CASH" at bounding box center [403, 149] width 12 height 6
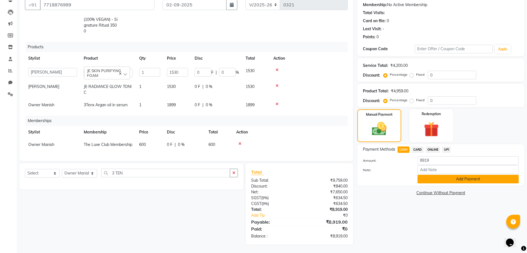
click at [431, 181] on button "Add Payment" at bounding box center [467, 179] width 101 height 9
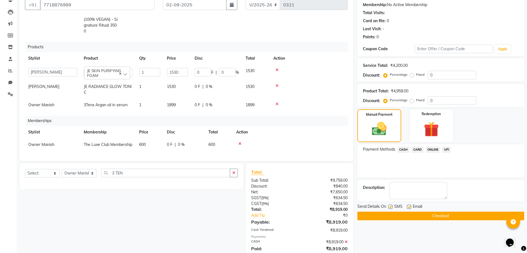
click at [389, 207] on label at bounding box center [390, 206] width 4 height 4
click at [389, 207] on input "checkbox" at bounding box center [390, 207] width 4 height 4
checkbox input "false"
click at [373, 213] on button "Checkout" at bounding box center [440, 215] width 167 height 9
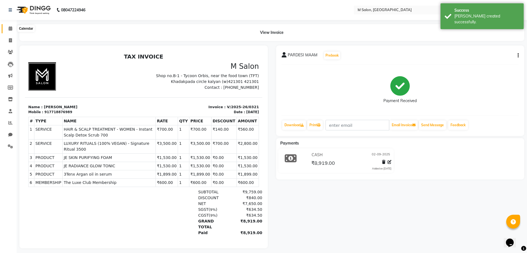
click at [11, 30] on icon at bounding box center [11, 28] width 4 height 4
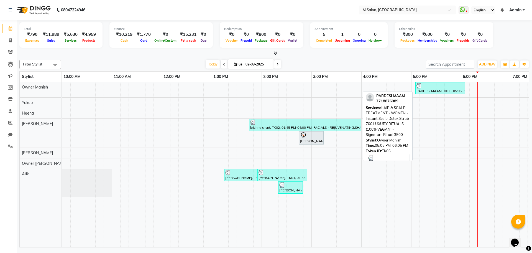
click at [440, 94] on link "PARDESI MAAM, TK06, 05:05 PM-06:05 PM, HAIR & SCALP TREATMENT - WOMEN - Instant…" at bounding box center [440, 88] width 50 height 12
select select "3"
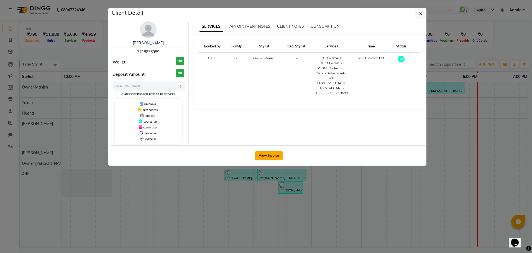
click at [262, 158] on button "View Invoice" at bounding box center [268, 155] width 27 height 9
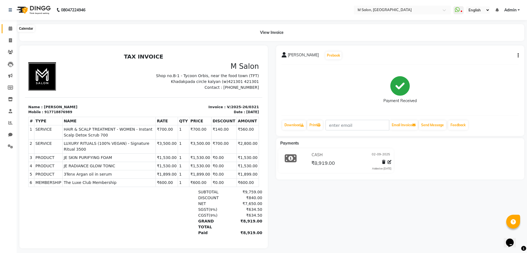
click at [12, 29] on span at bounding box center [11, 28] width 10 height 6
